Goal: Use online tool/utility: Utilize a website feature to perform a specific function

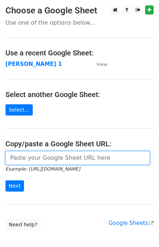
click at [22, 157] on input "url" at bounding box center [77, 158] width 144 height 14
paste input "https://docs.google.com/spreadsheets/d/16OPJ7wuj5LexxCDUj05BXFBcqVHdRQQEpm-dQTi…"
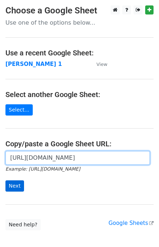
scroll to position [0, 163]
type input "https://docs.google.com/spreadsheets/d/16OPJ7wuj5LexxCDUj05BXFBcqVHdRQQEpm-dQTi…"
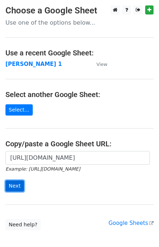
scroll to position [0, 0]
click at [16, 185] on input "Next" at bounding box center [14, 186] width 18 height 11
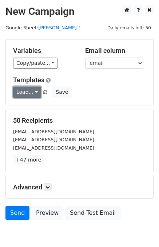
click at [23, 96] on link "Load..." at bounding box center [27, 92] width 28 height 11
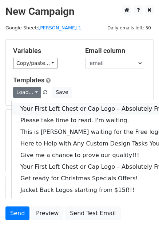
click at [52, 108] on link "Your First Left Chest or Cap Logo – Absolutely Free" at bounding box center [98, 109] width 173 height 12
